Goal: Information Seeking & Learning: Learn about a topic

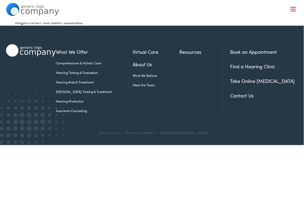
click at [183, 52] on link "Resources" at bounding box center [200, 51] width 43 height 7
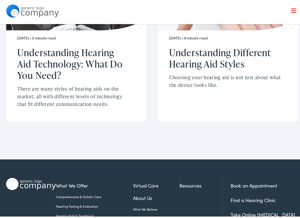
scroll to position [410, 0]
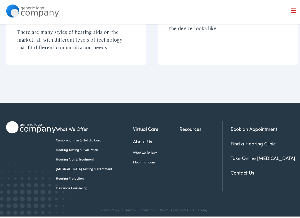
click at [76, 184] on link "Insurance Counseling" at bounding box center [94, 186] width 77 height 5
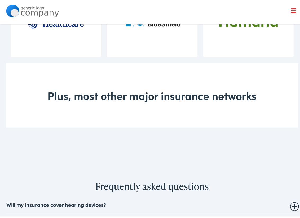
scroll to position [471, 0]
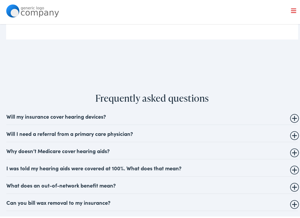
click at [76, 146] on summary "Why doesn’t Medicare cover hearing aids?" at bounding box center [151, 149] width 291 height 6
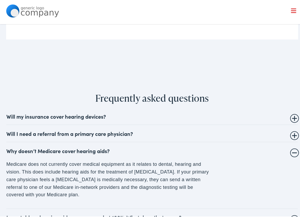
click at [96, 146] on summary "Why doesn’t Medicare cover hearing aids?" at bounding box center [151, 149] width 291 height 6
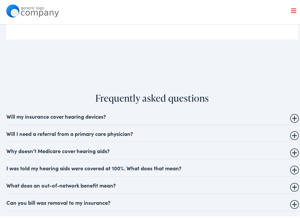
click at [84, 112] on summary "Will my insurance cover hearing devices?" at bounding box center [151, 115] width 291 height 6
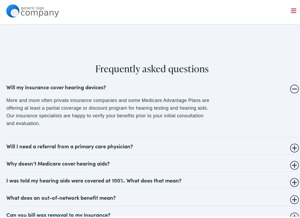
scroll to position [530, 0]
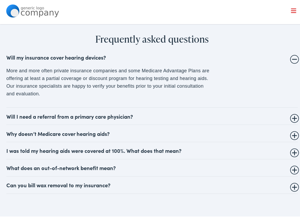
click at [65, 146] on summary "I was told my hearing aids were covered at 100%. What does that mean?" at bounding box center [151, 149] width 291 height 6
